Goal: Task Accomplishment & Management: Complete application form

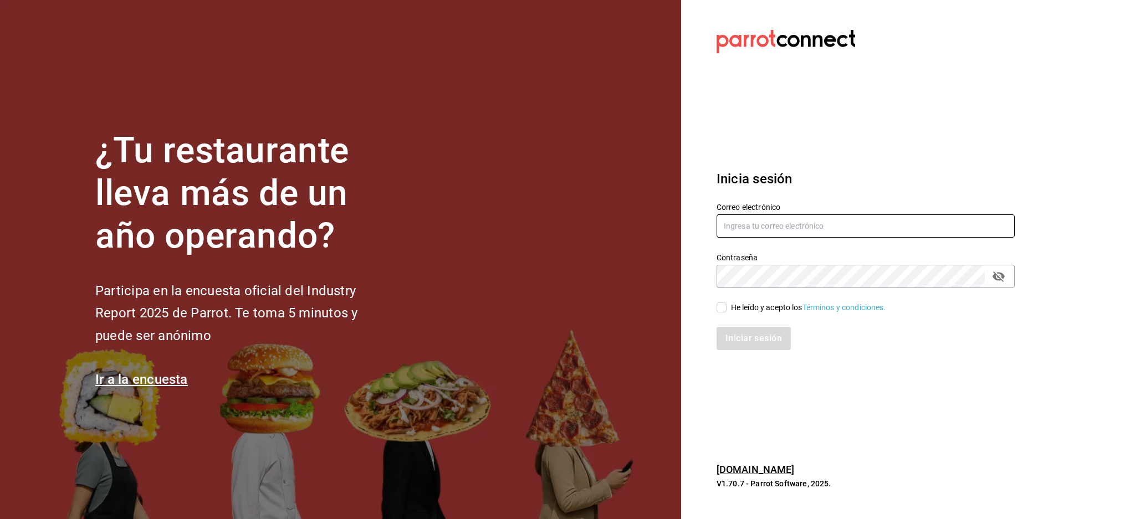
click at [833, 227] on input "text" at bounding box center [866, 226] width 298 height 23
paste input "lapanera@xico.com"
type input "lapanera@xico.com"
click at [1003, 281] on icon "passwordField" at bounding box center [998, 276] width 13 height 13
drag, startPoint x: 760, startPoint y: 304, endPoint x: 757, endPoint y: 327, distance: 23.4
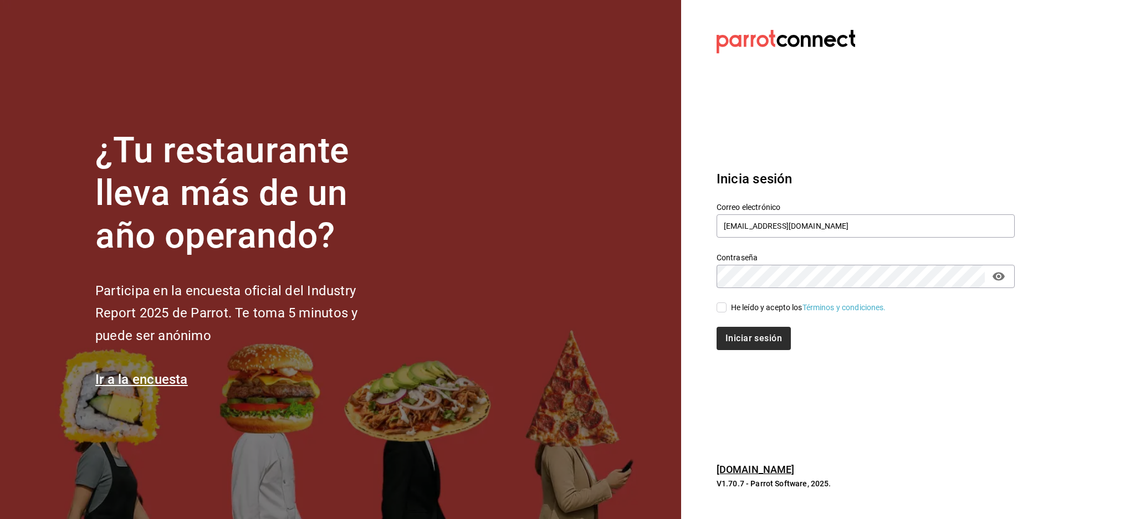
click at [760, 305] on div "He leído y acepto los Términos y condiciones." at bounding box center [808, 308] width 155 height 12
click at [727, 305] on input "He leído y acepto los Términos y condiciones." at bounding box center [722, 308] width 10 height 10
checkbox input "true"
click at [755, 344] on button "Iniciar sesión" at bounding box center [754, 338] width 75 height 23
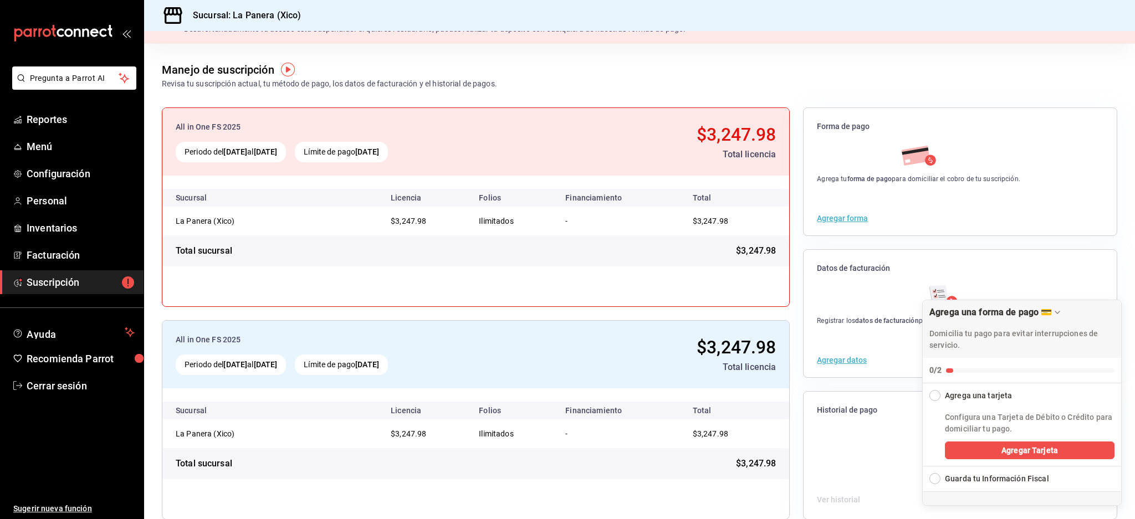
scroll to position [49, 0]
